Goal: Task Accomplishment & Management: Use online tool/utility

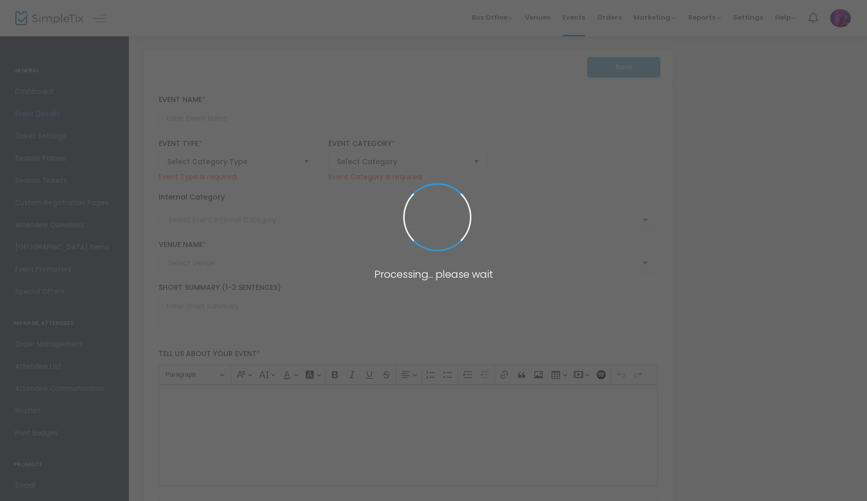
type input "Sitka Submersion"
type textarea "Dive into the depths at SUBMERSION: [PERSON_NAME]’s underwater-themed EDM conce…"
checkbox input "true"
type input "Buy Tickets"
type input "Rave"
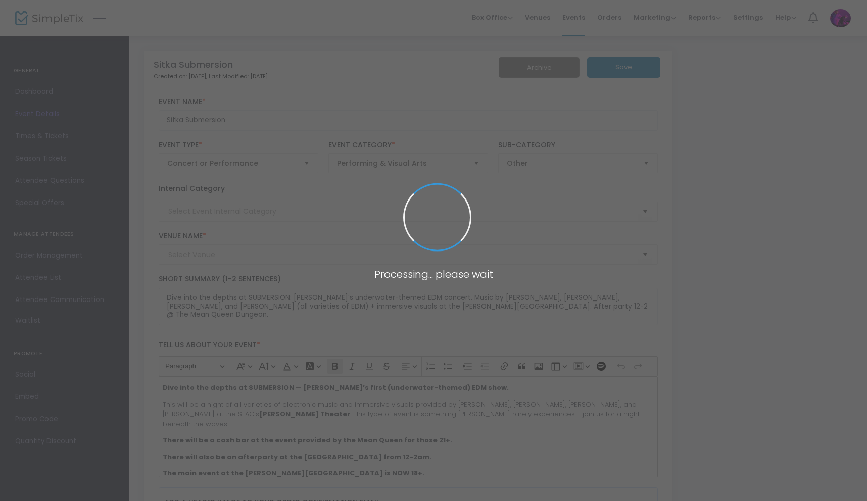
type input "[PERSON_NAME] Theater"
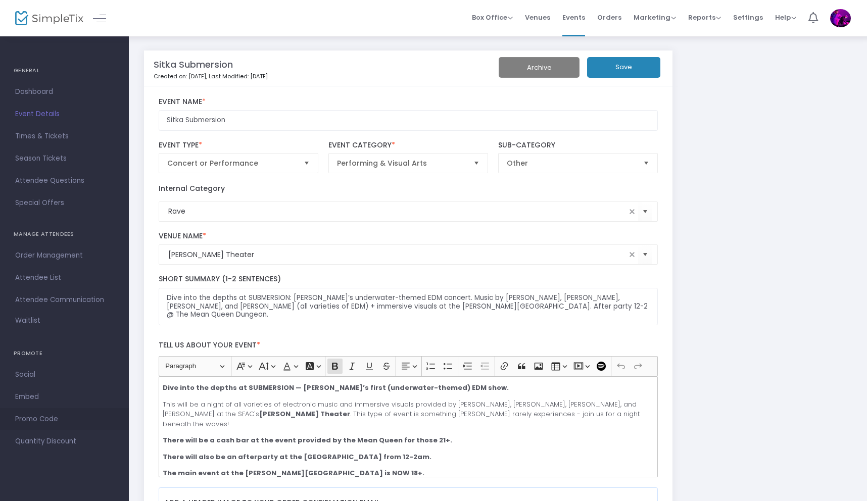
click at [41, 416] on span "Promo Code" at bounding box center [64, 419] width 98 height 13
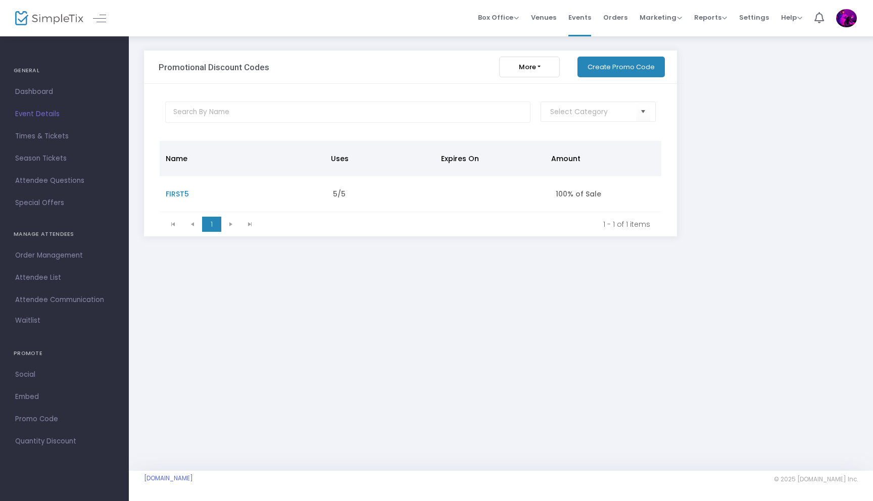
click at [617, 68] on button "Create Promo Code" at bounding box center [620, 67] width 87 height 21
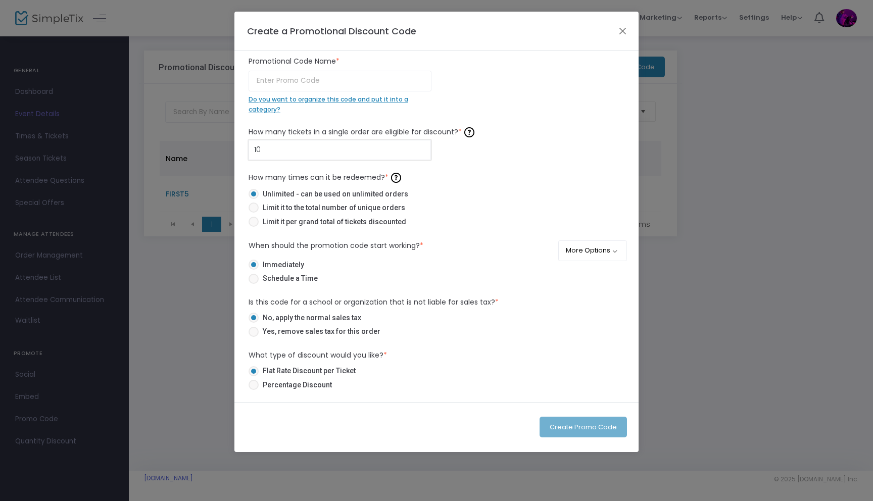
click at [295, 155] on input "10" at bounding box center [339, 149] width 181 height 19
type input "1"
click at [253, 222] on span at bounding box center [253, 222] width 10 height 10
click at [253, 227] on input "Limit it per grand total of tickets discounted" at bounding box center [253, 227] width 1 height 1
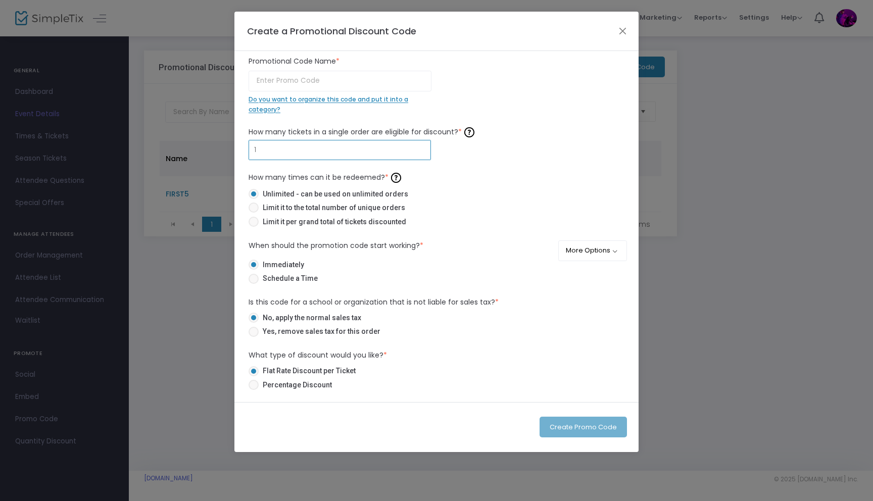
radio input "true"
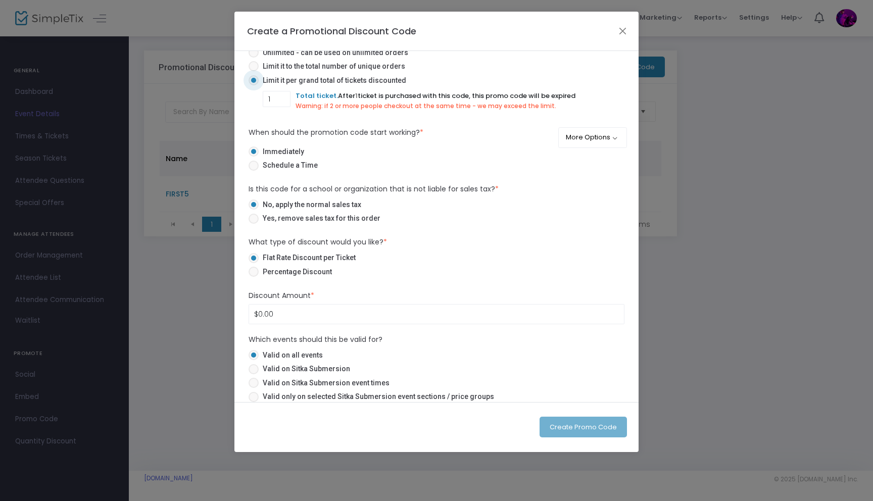
scroll to position [150, 0]
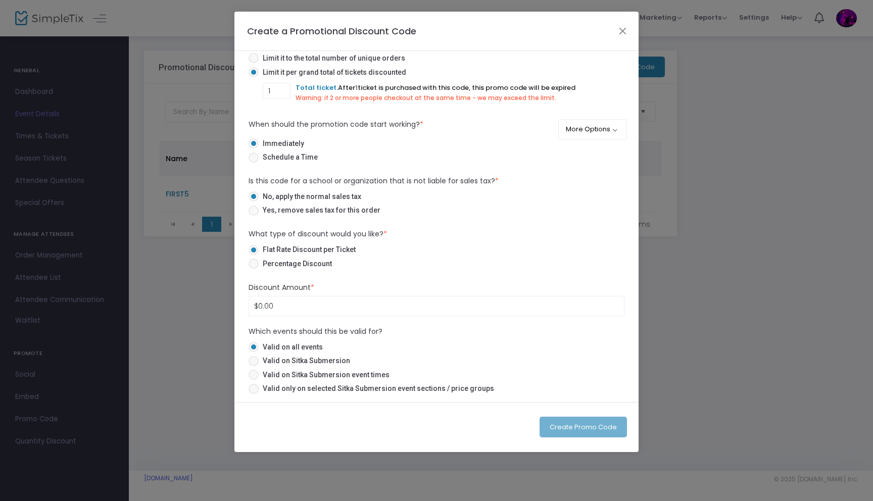
click at [256, 264] on span at bounding box center [253, 264] width 10 height 10
click at [254, 269] on input "Percentage Discount" at bounding box center [253, 269] width 1 height 1
radio input "true"
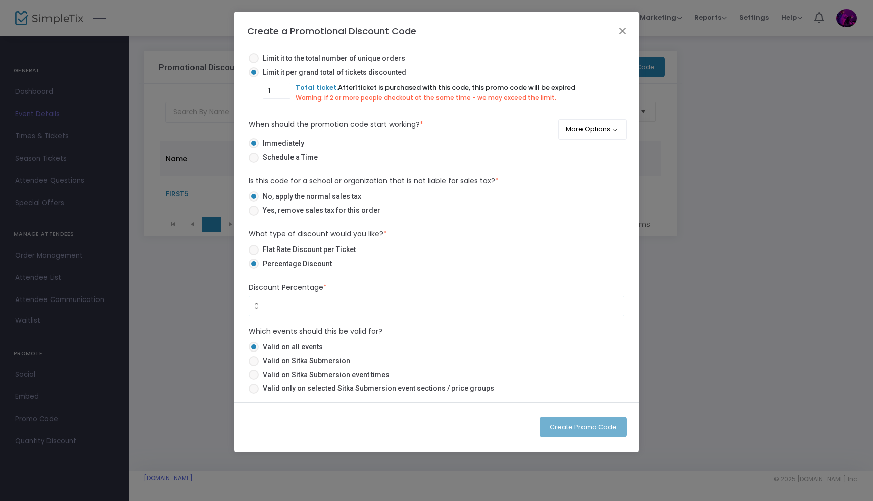
click at [308, 301] on input "0" at bounding box center [436, 305] width 375 height 19
type input "100.00%"
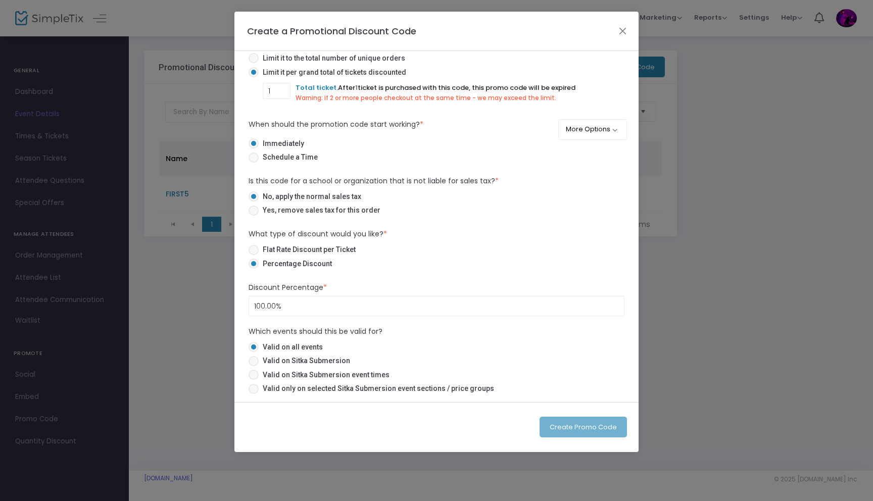
click at [254, 361] on span at bounding box center [253, 361] width 10 height 10
click at [254, 366] on input "Valid on Sitka Submersion" at bounding box center [253, 366] width 1 height 1
radio input "true"
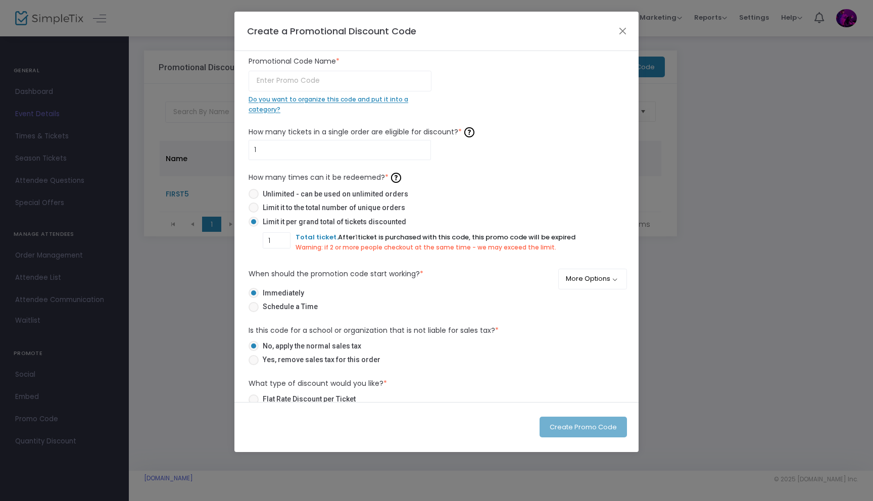
scroll to position [0, 0]
click at [321, 78] on input "text" at bounding box center [339, 81] width 183 height 21
type input "S"
type input "1"
type input "S"
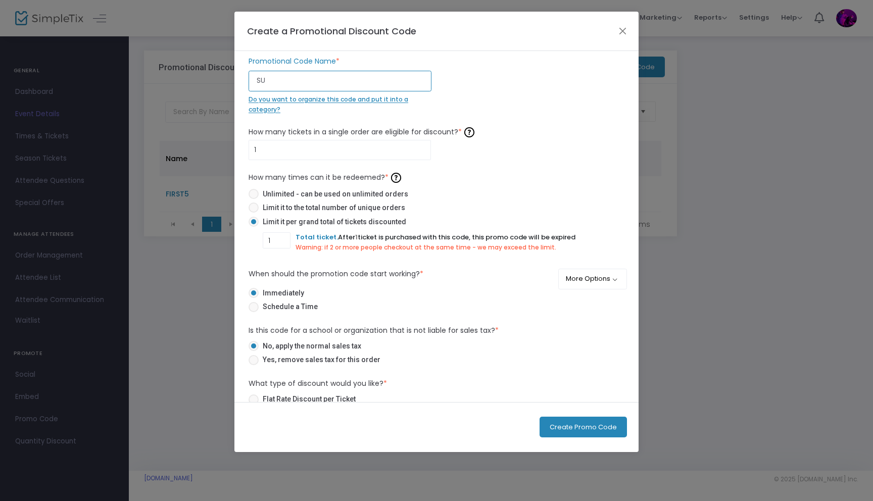
type input "S"
type input "SITKAEDMFREE"
click at [584, 420] on button "Create Promo Code" at bounding box center [582, 427] width 87 height 21
